Goal: Task Accomplishment & Management: Manage account settings

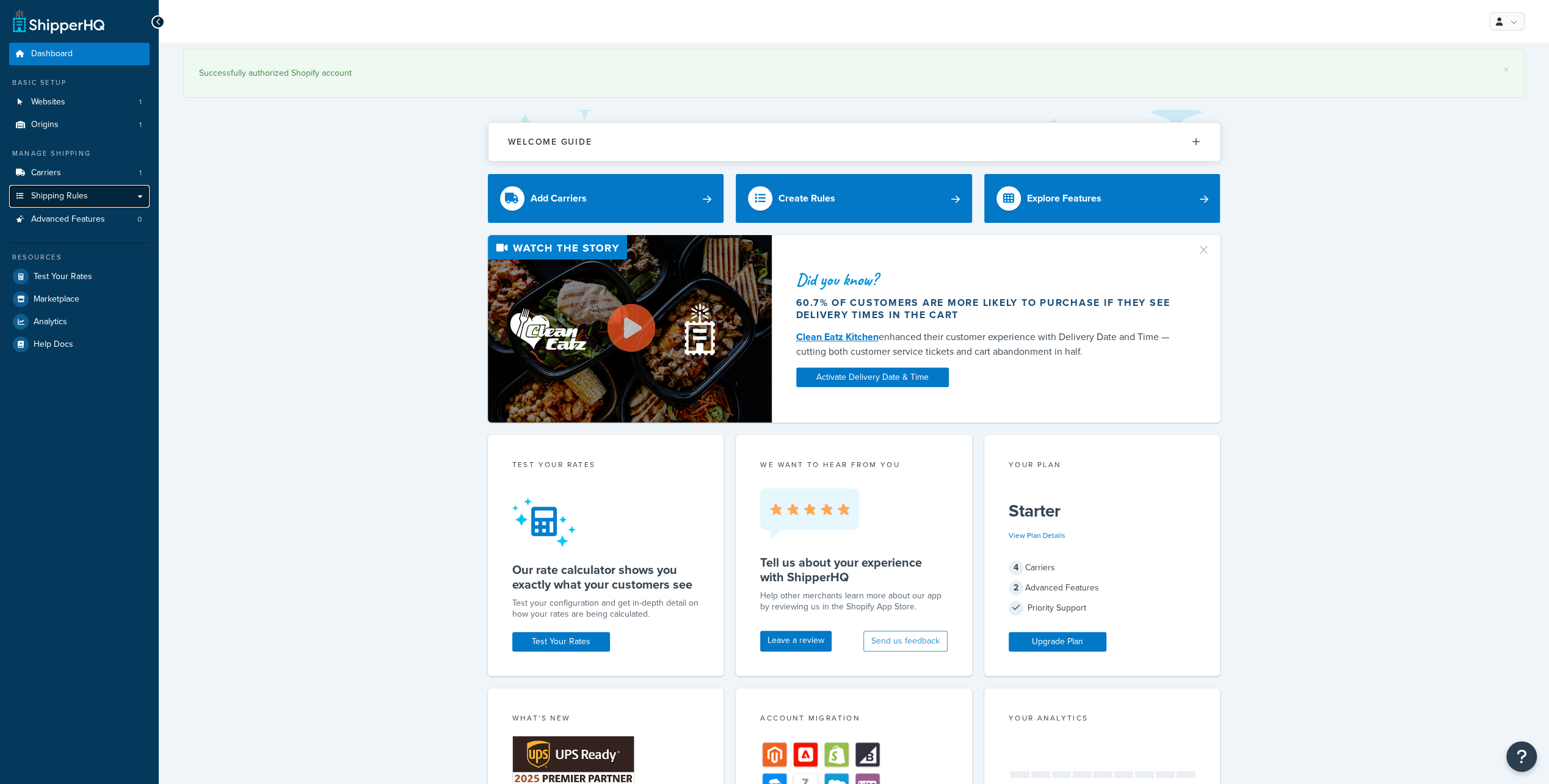
click at [78, 196] on span "Shipping Rules" at bounding box center [59, 196] width 57 height 10
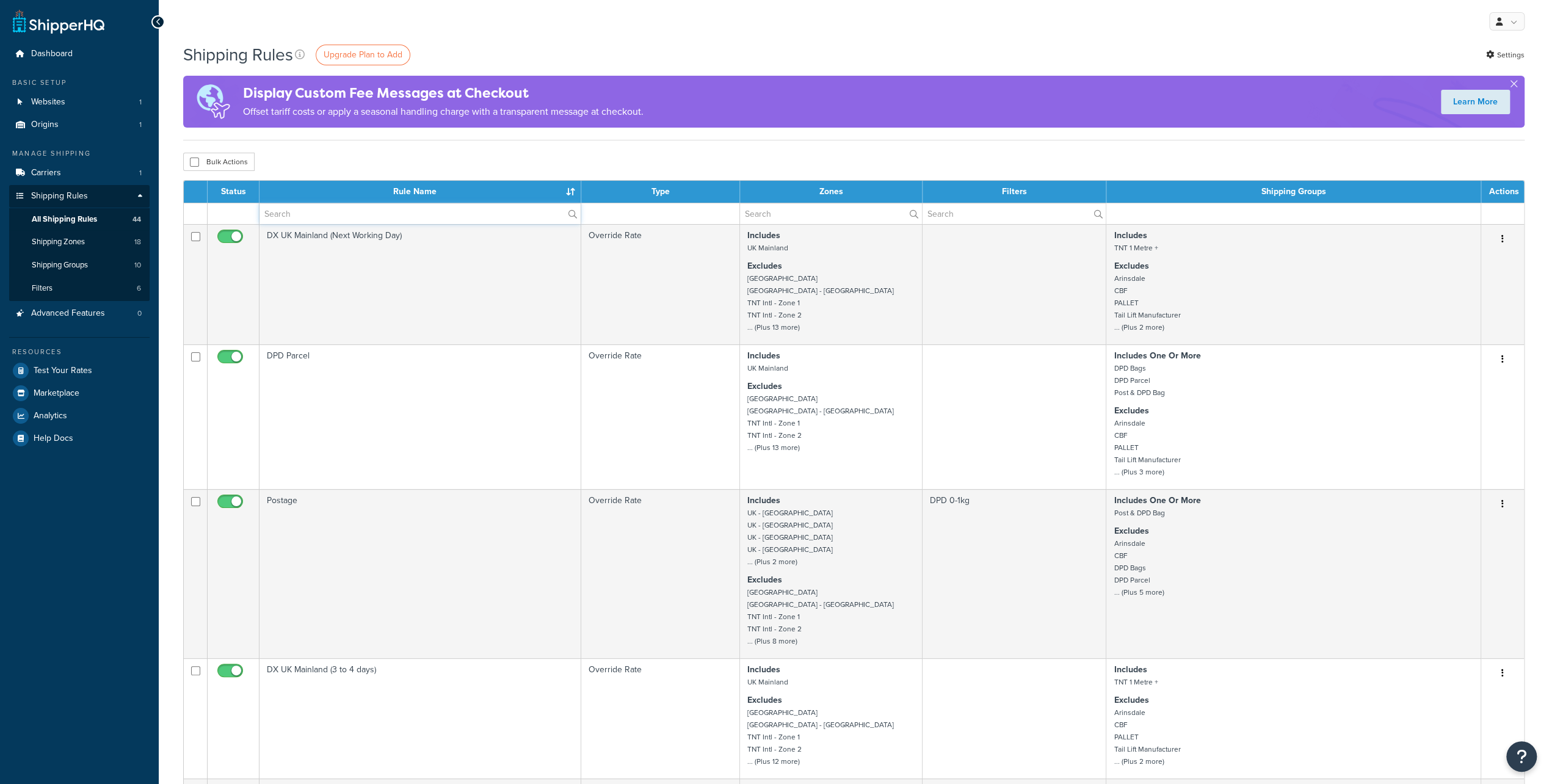
click at [324, 211] on input "text" at bounding box center [420, 214] width 321 height 21
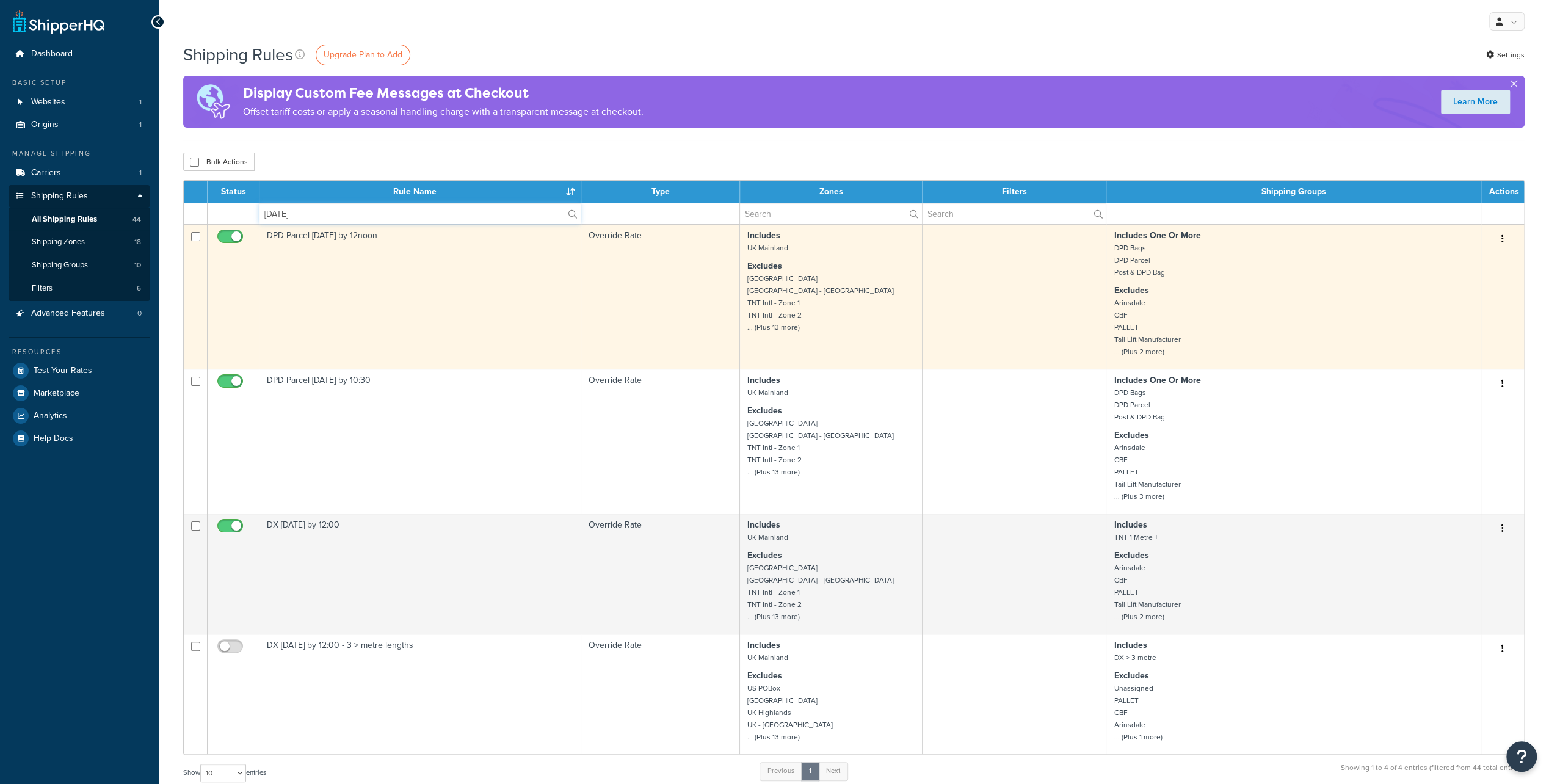
type input "saturday"
click at [235, 234] on input "checkbox" at bounding box center [232, 240] width 34 height 15
checkbox input "false"
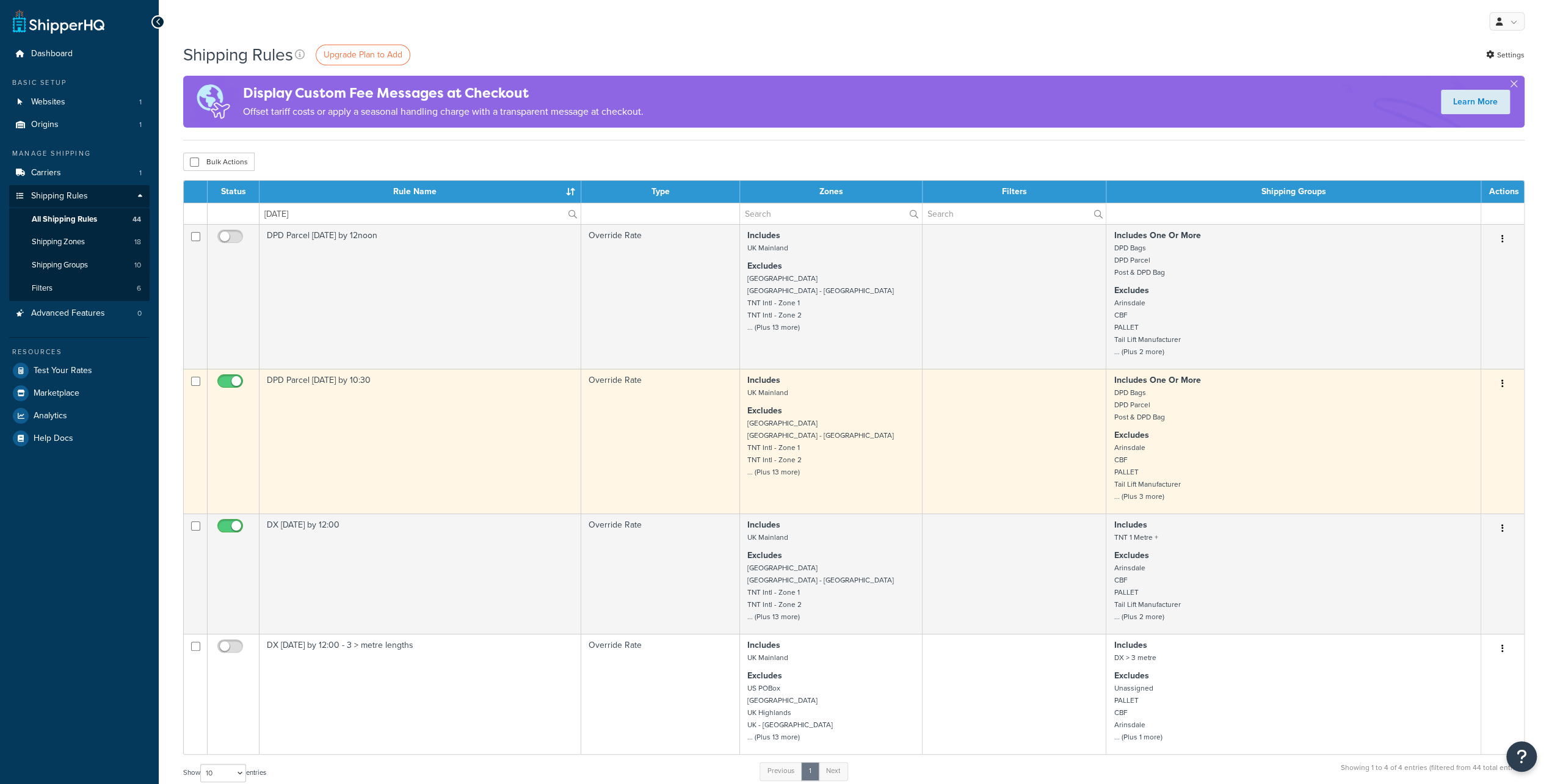
click at [230, 379] on input "checkbox" at bounding box center [232, 384] width 34 height 15
checkbox input "false"
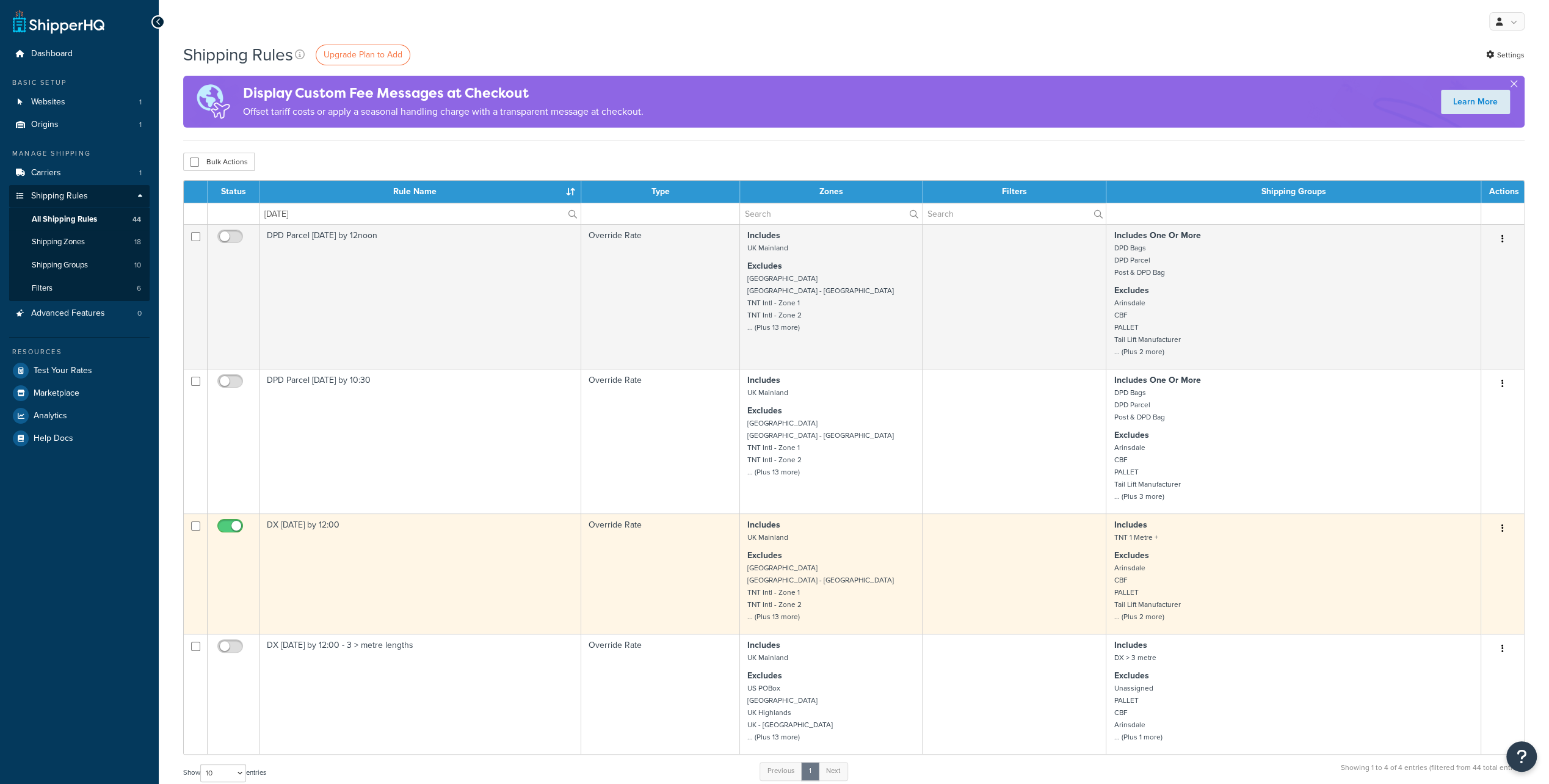
click at [234, 525] on input "checkbox" at bounding box center [232, 529] width 34 height 15
checkbox input "false"
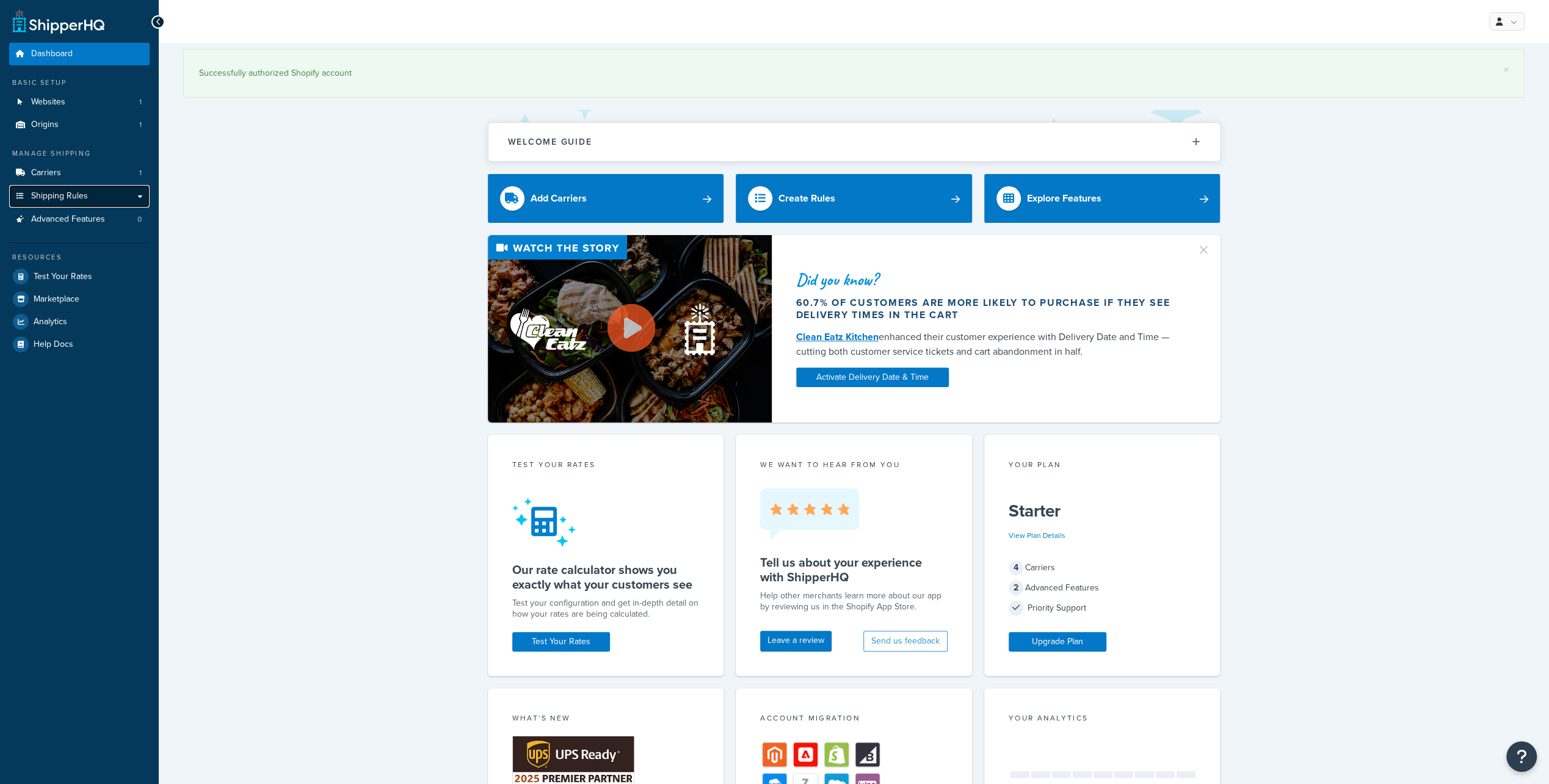
click at [60, 204] on link "Shipping Rules" at bounding box center [79, 196] width 140 height 23
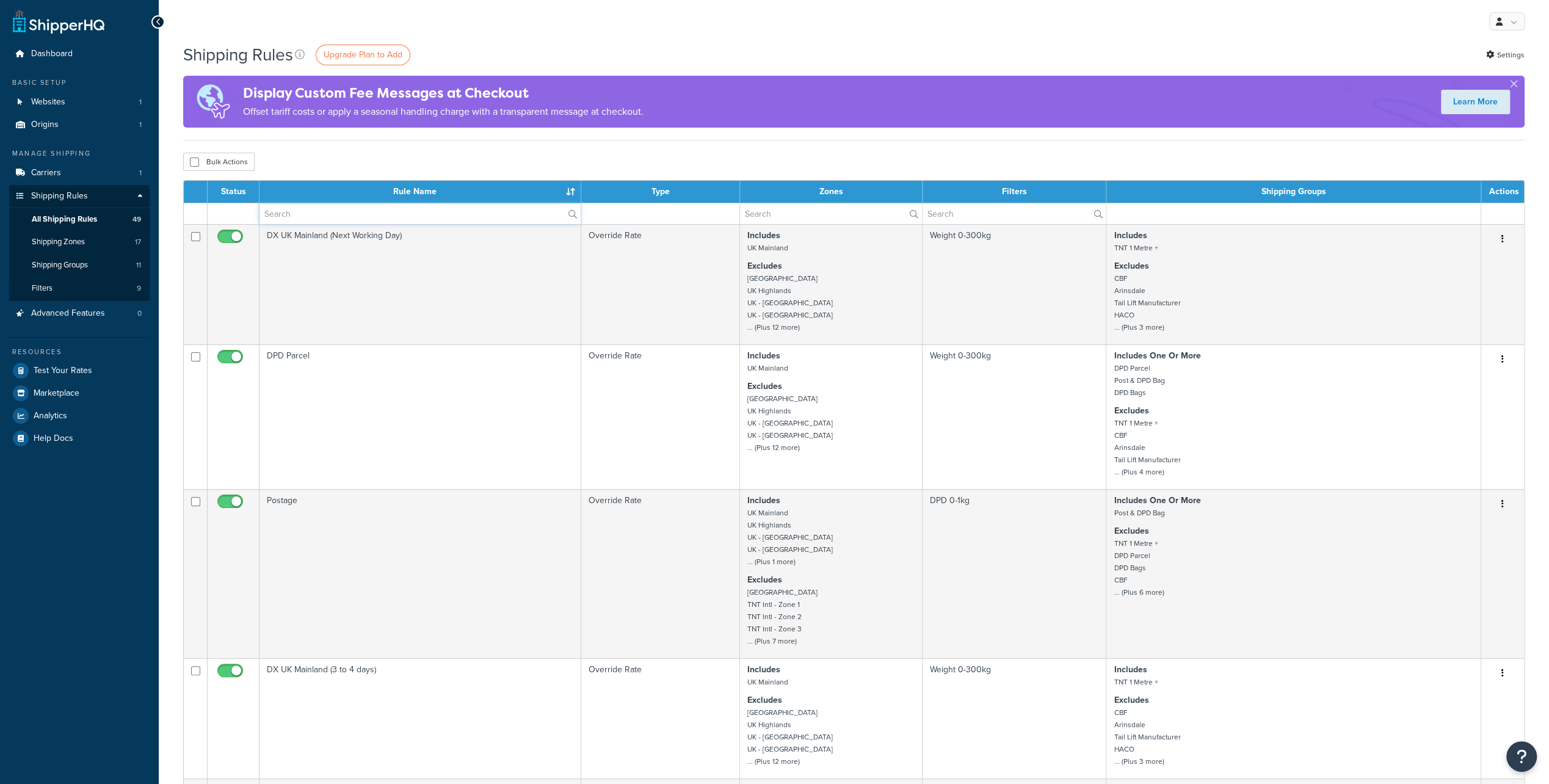
click at [297, 214] on input "text" at bounding box center [420, 214] width 321 height 21
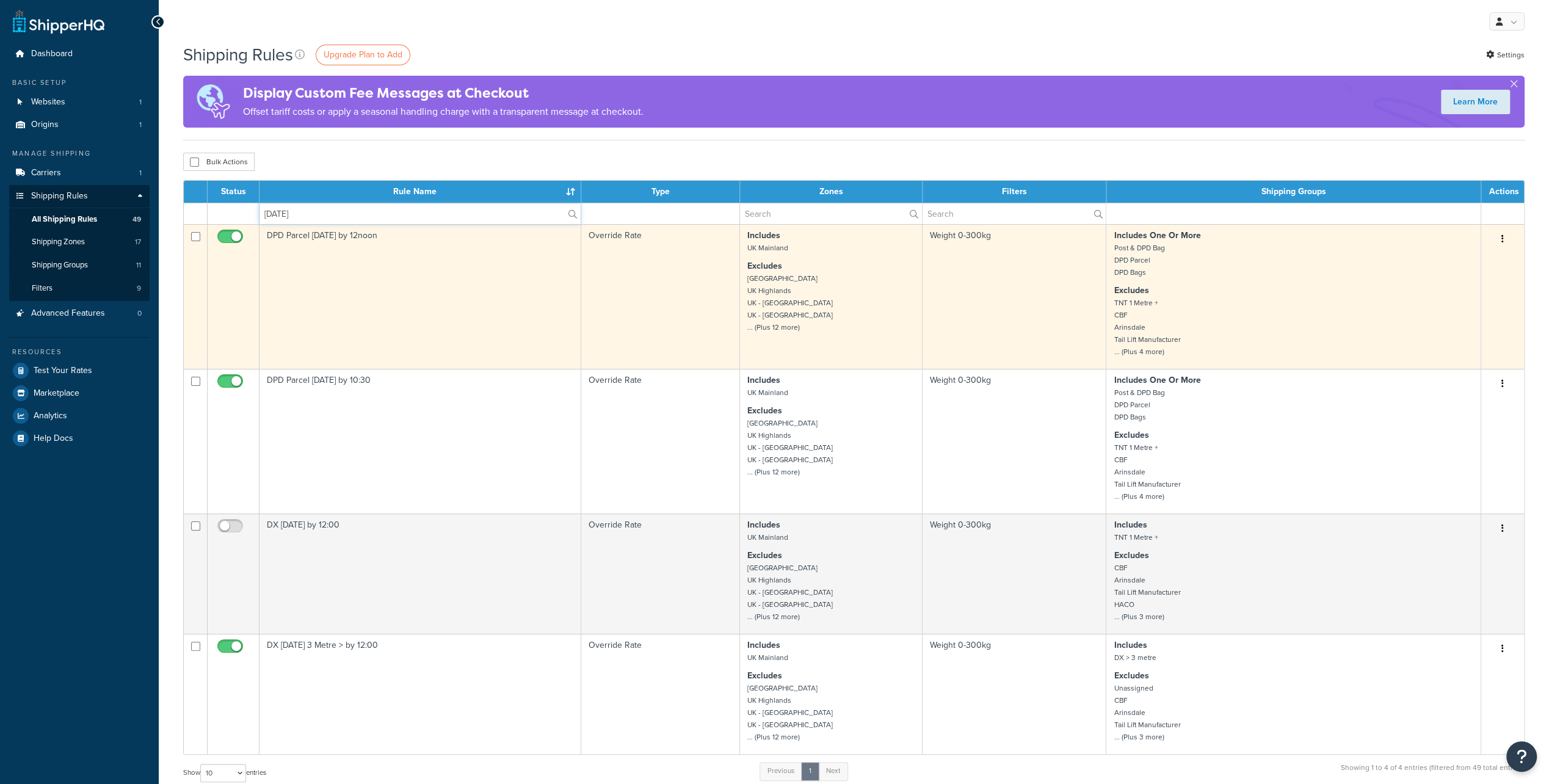
type input "[DATE]"
click at [223, 235] on input "checkbox" at bounding box center [232, 240] width 34 height 15
checkbox input "false"
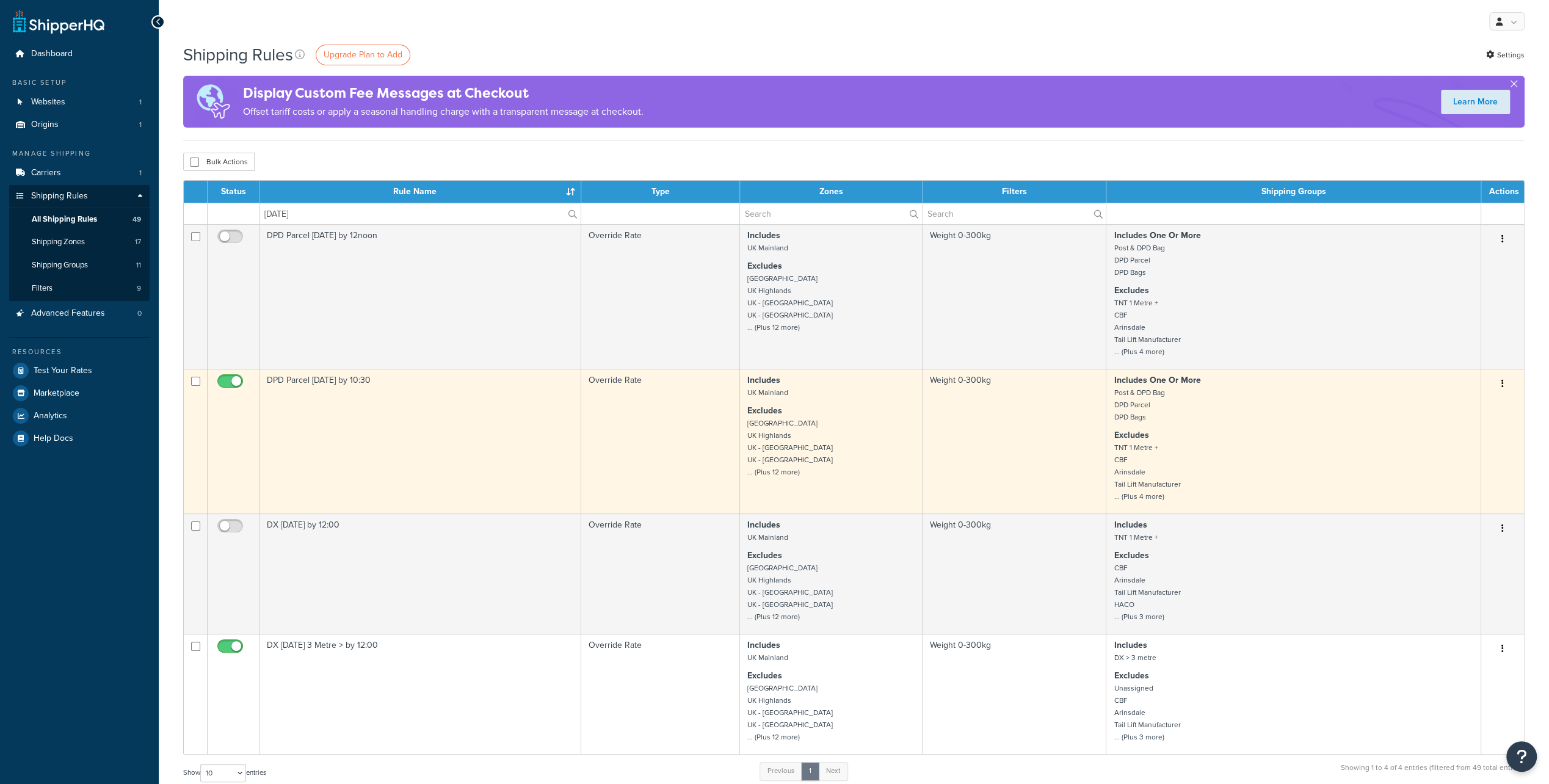
click at [225, 384] on input "checkbox" at bounding box center [232, 384] width 34 height 15
checkbox input "false"
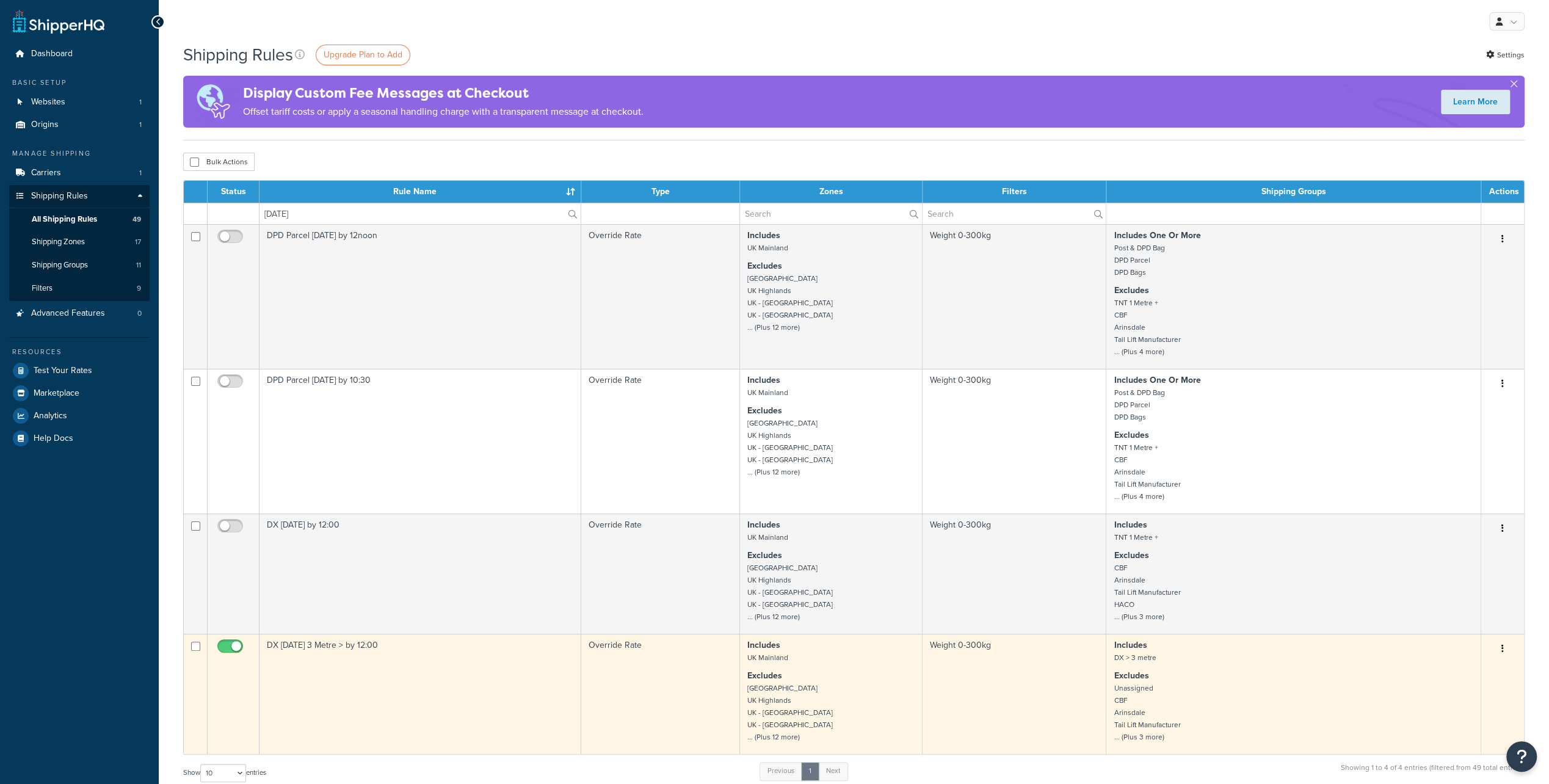
click at [236, 647] on input "checkbox" at bounding box center [232, 649] width 34 height 15
checkbox input "false"
